Goal: Task Accomplishment & Management: Manage account settings

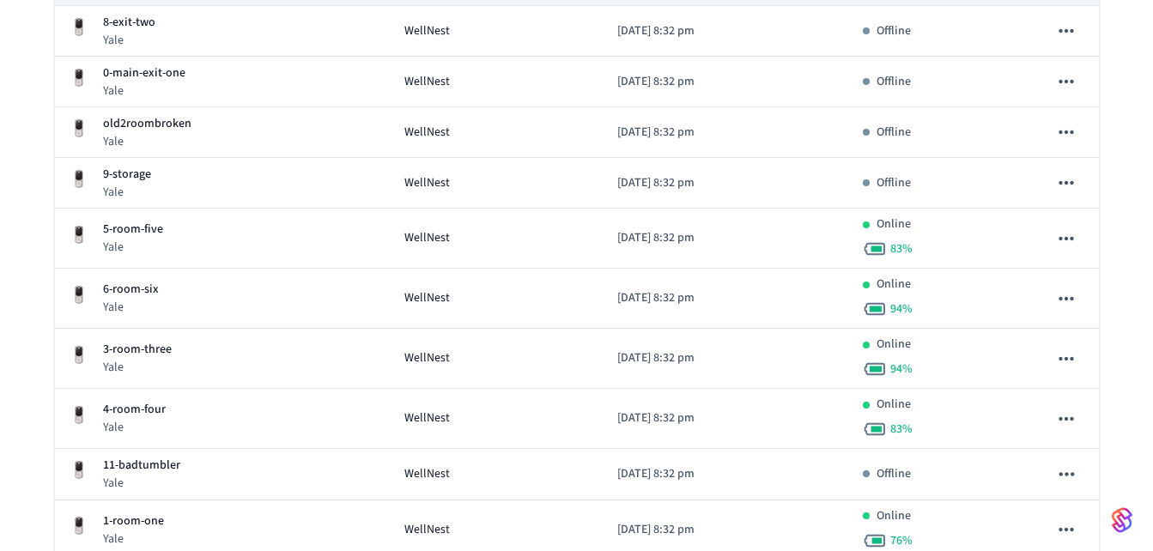
scroll to position [429, 0]
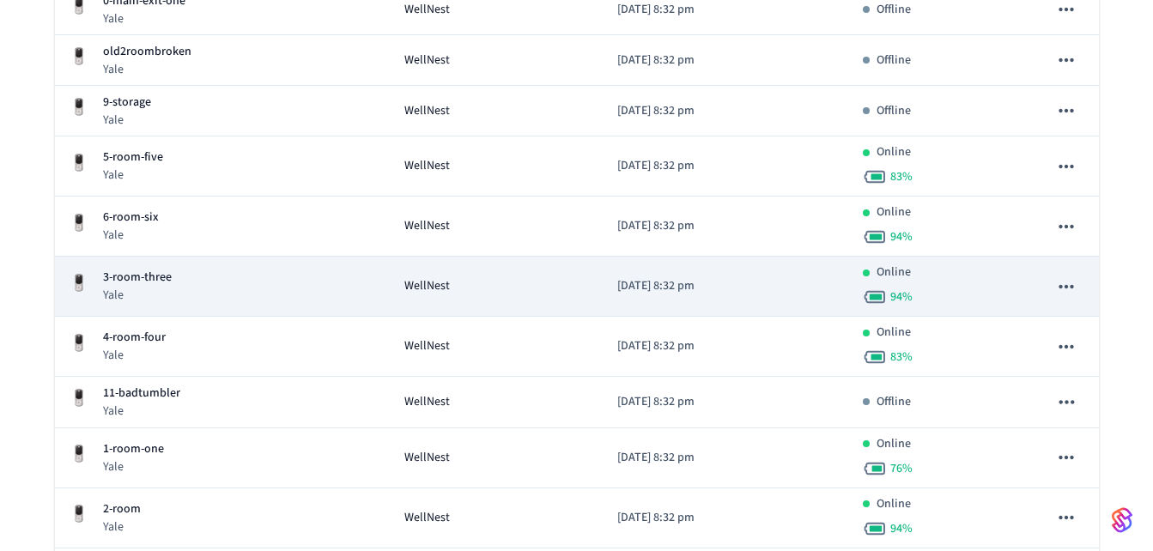
click at [248, 277] on div "3-room-three Yale" at bounding box center [223, 286] width 308 height 35
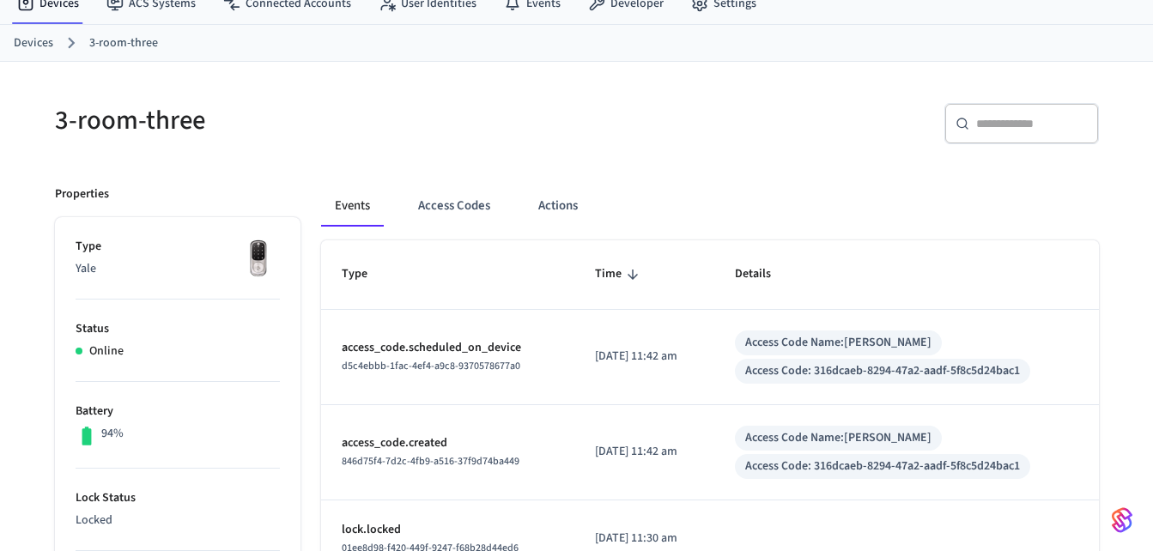
scroll to position [108, 0]
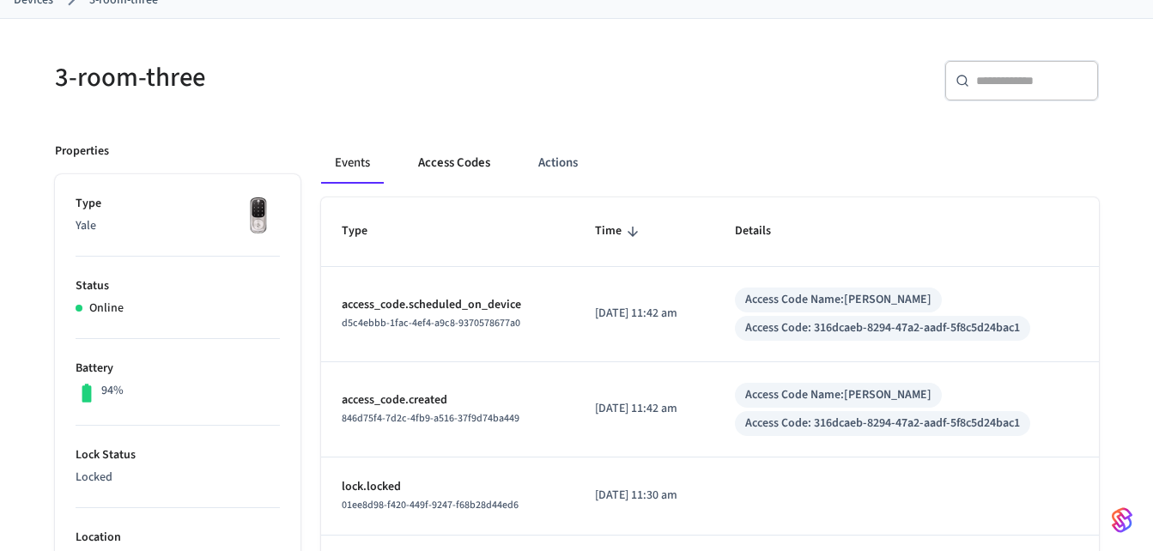
click at [449, 162] on button "Access Codes" at bounding box center [454, 163] width 100 height 41
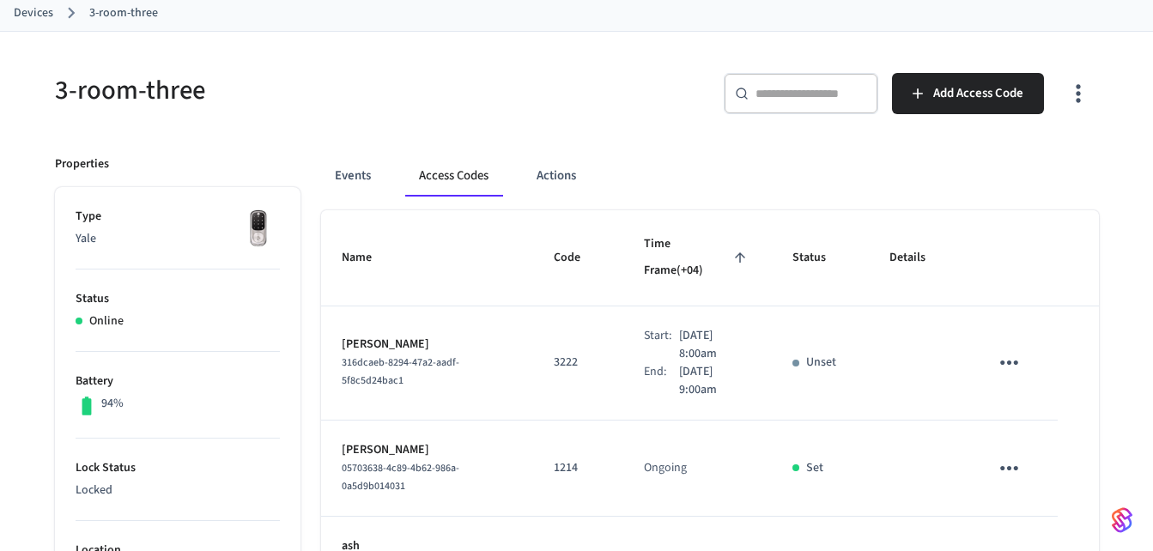
scroll to position [89, 0]
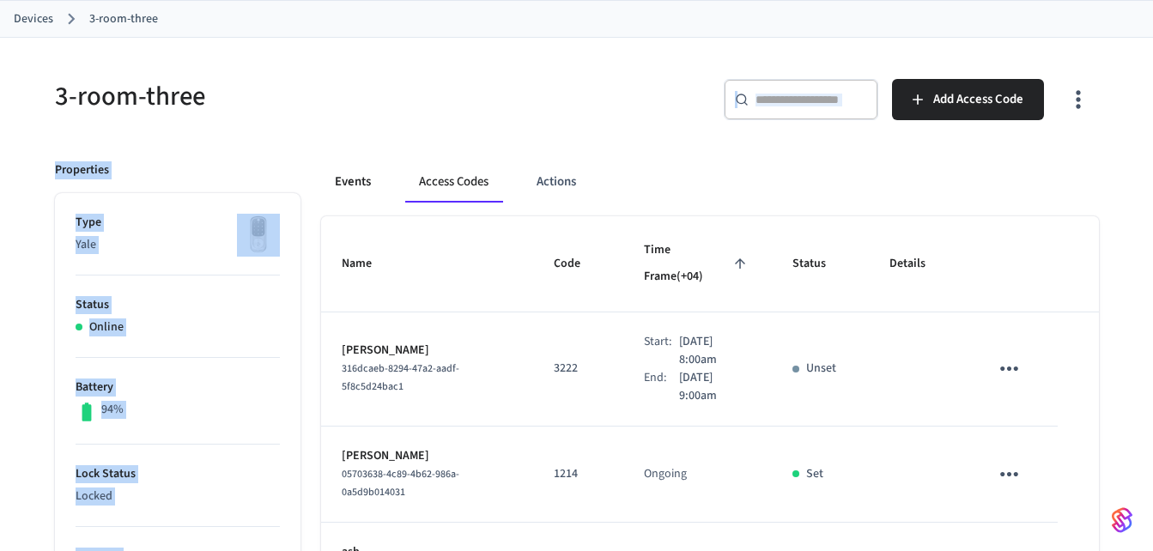
drag, startPoint x: 428, startPoint y: 125, endPoint x: 353, endPoint y: 171, distance: 87.9
click at [353, 171] on button "Events" at bounding box center [353, 181] width 64 height 41
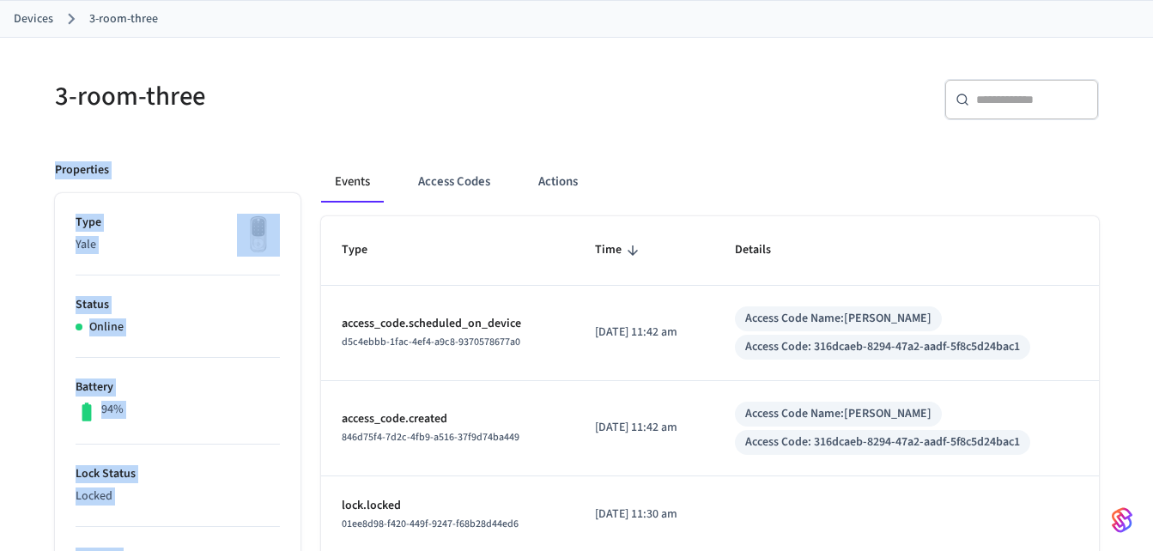
click at [522, 94] on h5 "3-room-three" at bounding box center [311, 96] width 512 height 35
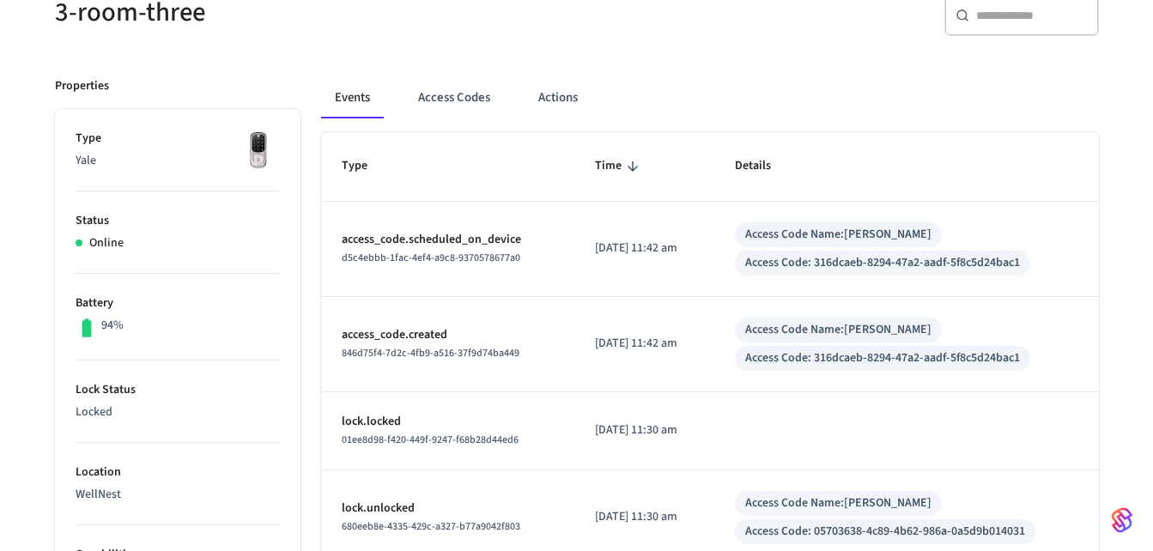
scroll to position [168, 0]
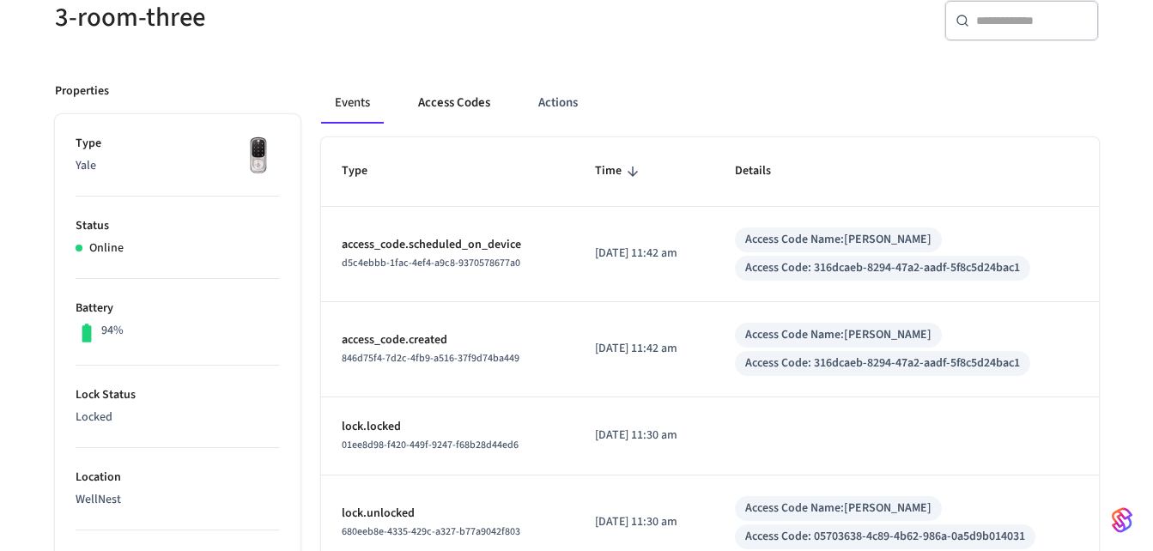
click at [447, 97] on button "Access Codes" at bounding box center [454, 102] width 100 height 41
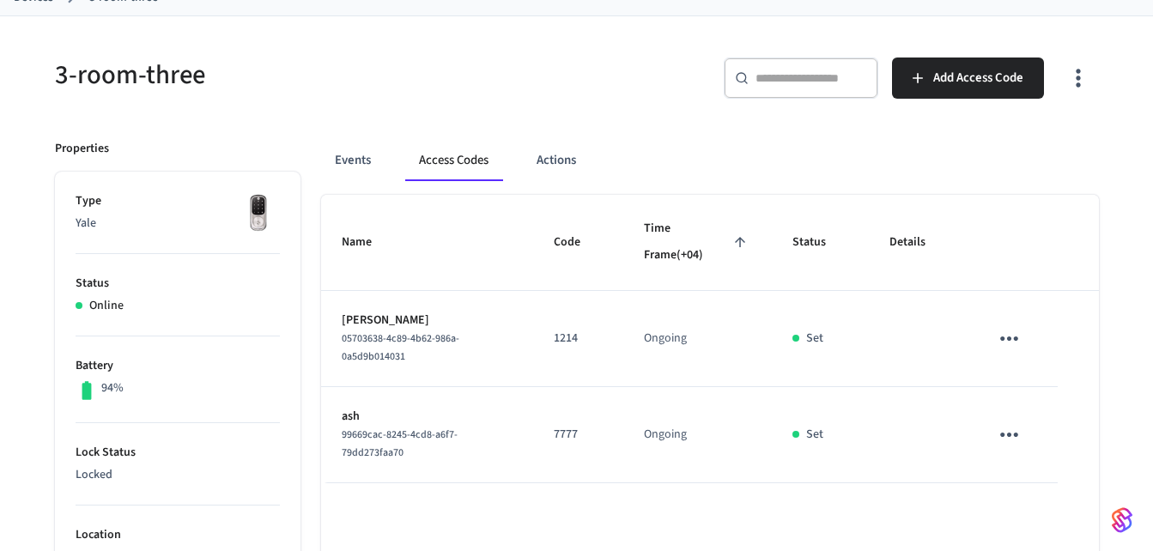
scroll to position [0, 0]
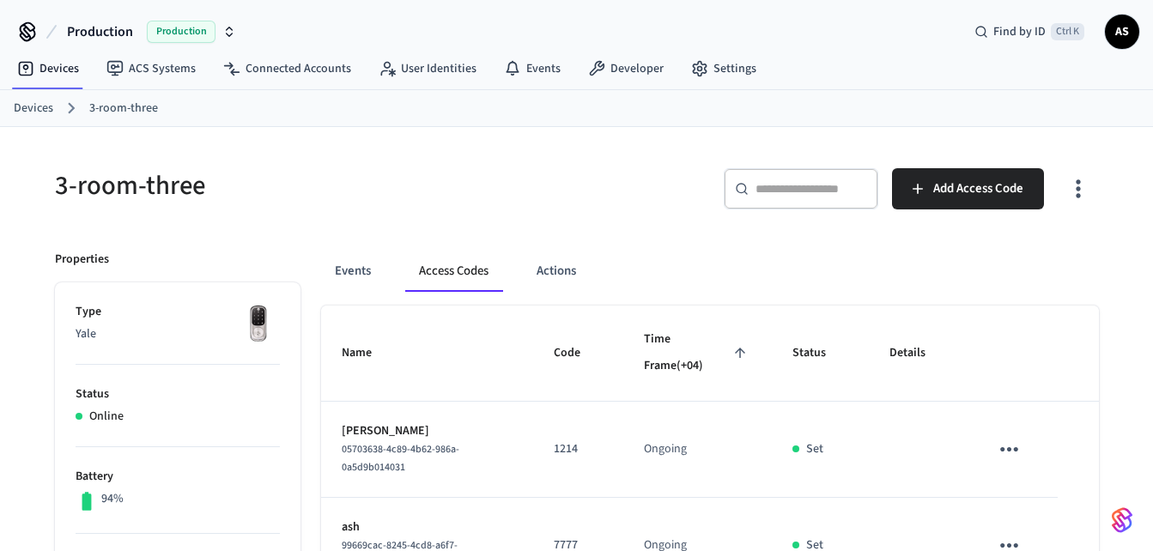
click at [574, 153] on div "​ ​ Add Access Code" at bounding box center [833, 186] width 532 height 76
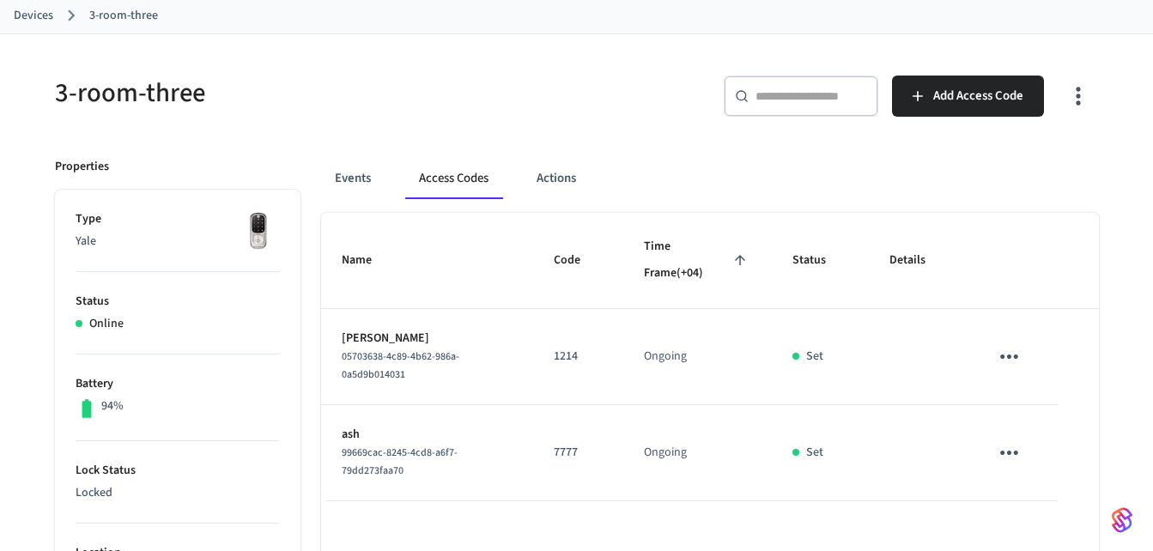
scroll to position [94, 0]
